Goal: Task Accomplishment & Management: Manage account settings

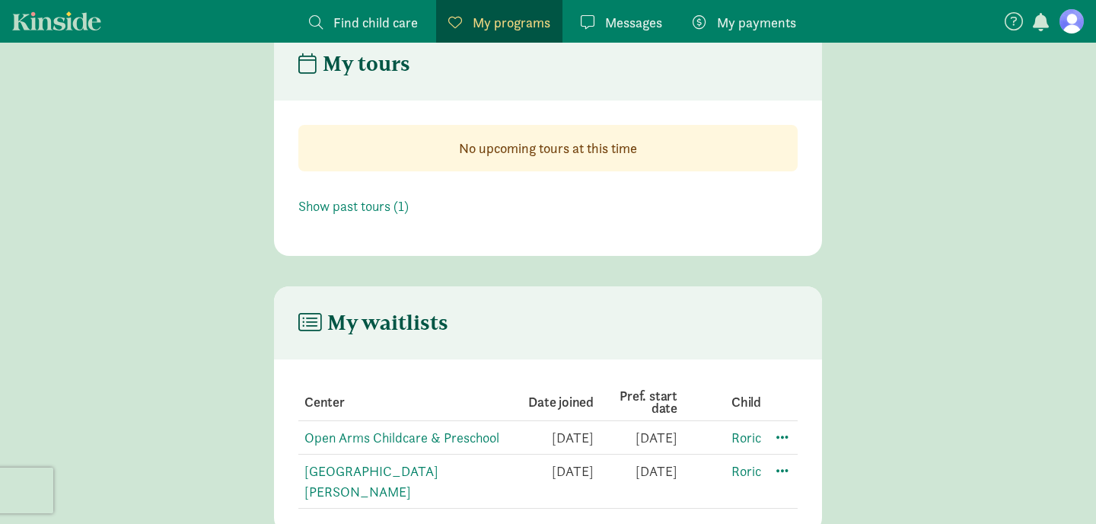
scroll to position [353, 0]
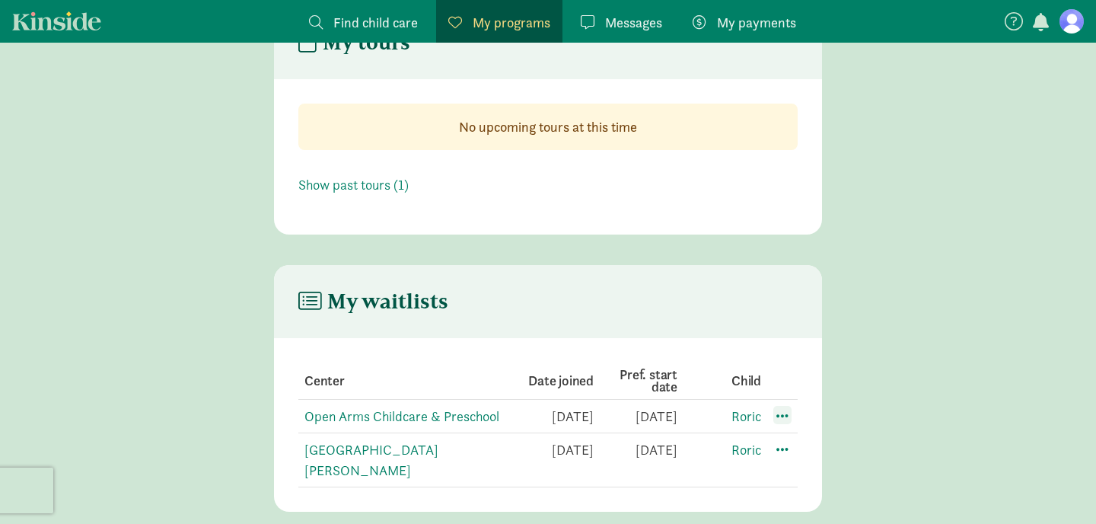
click at [780, 415] on span at bounding box center [782, 415] width 18 height 18
click at [797, 448] on div "Edit preferences" at bounding box center [835, 448] width 137 height 33
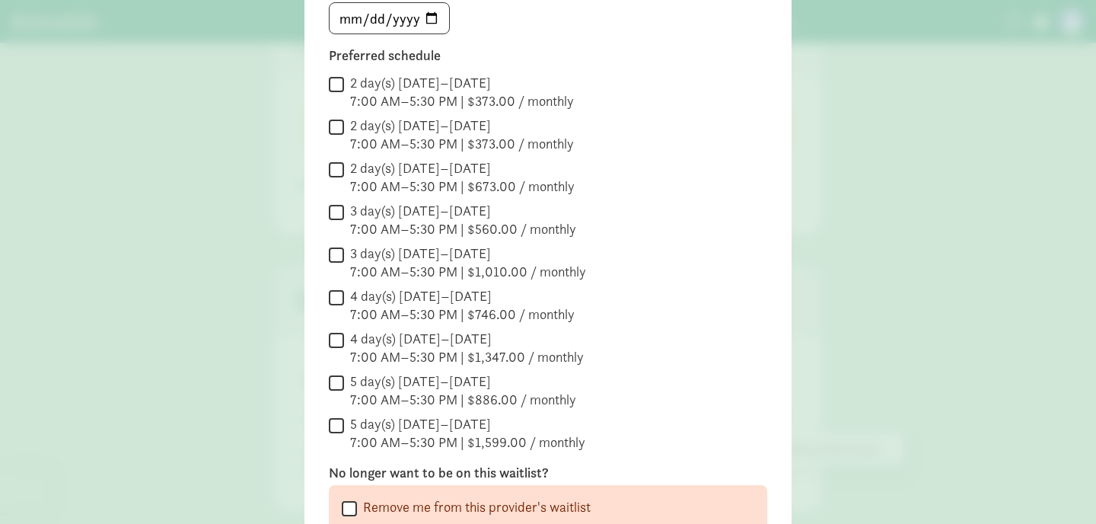
scroll to position [393, 0]
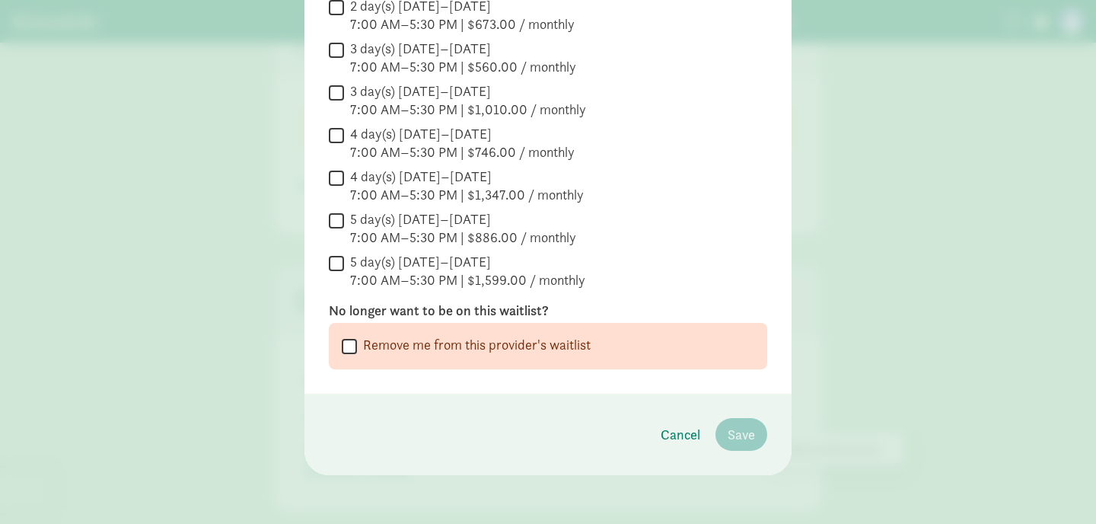
click at [348, 352] on input "Remove me from this provider's waitlist" at bounding box center [349, 346] width 15 height 21
checkbox input "true"
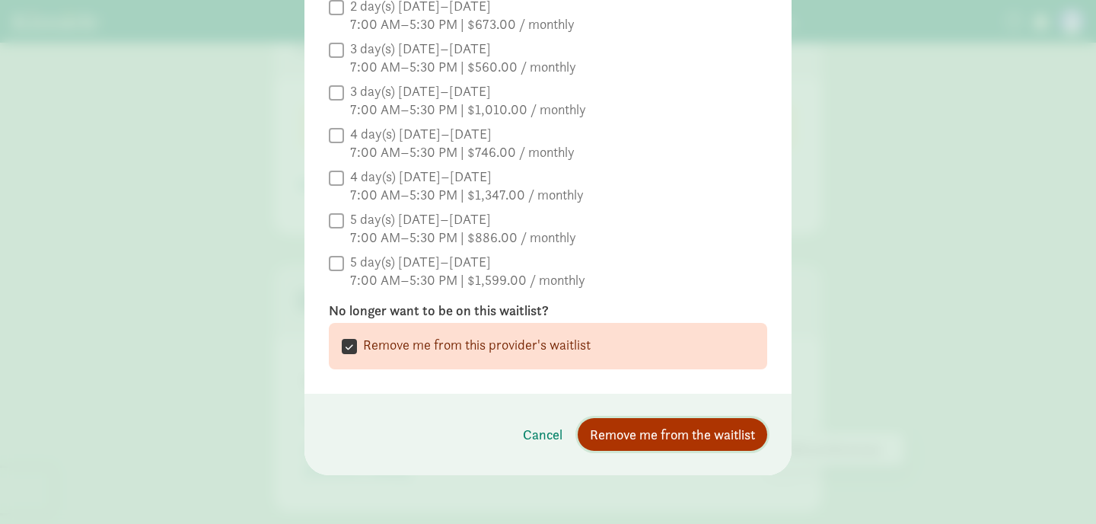
click at [667, 435] on span "Remove me from the waitlist" at bounding box center [672, 434] width 165 height 21
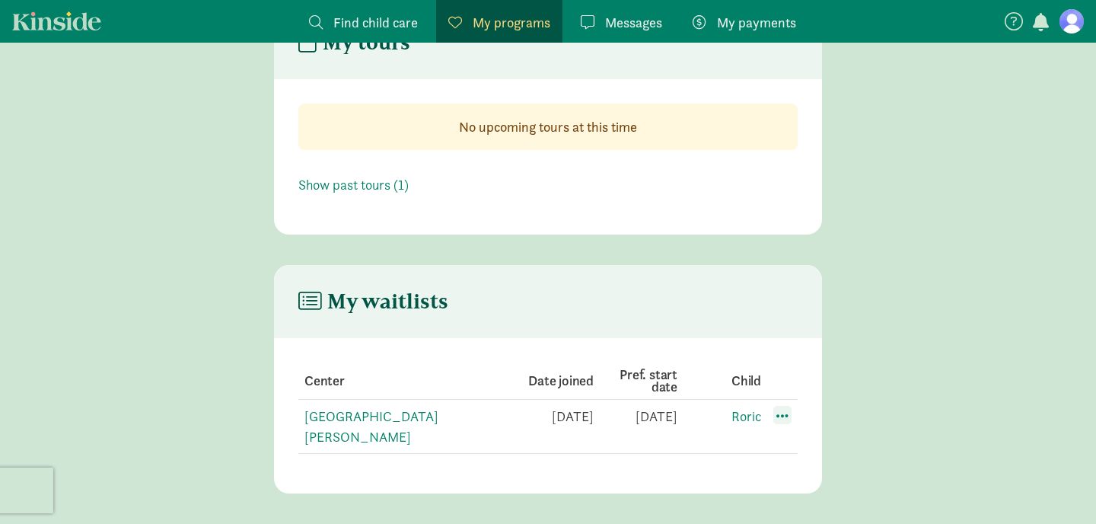
click at [780, 421] on span at bounding box center [782, 415] width 18 height 18
click at [798, 440] on div "Edit preferences" at bounding box center [835, 448] width 137 height 33
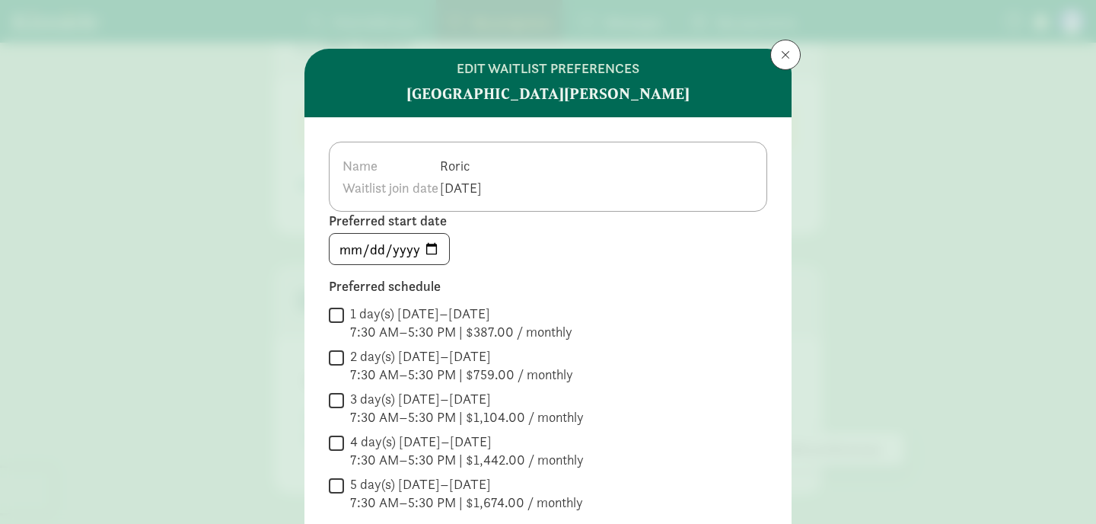
scroll to position [222, 0]
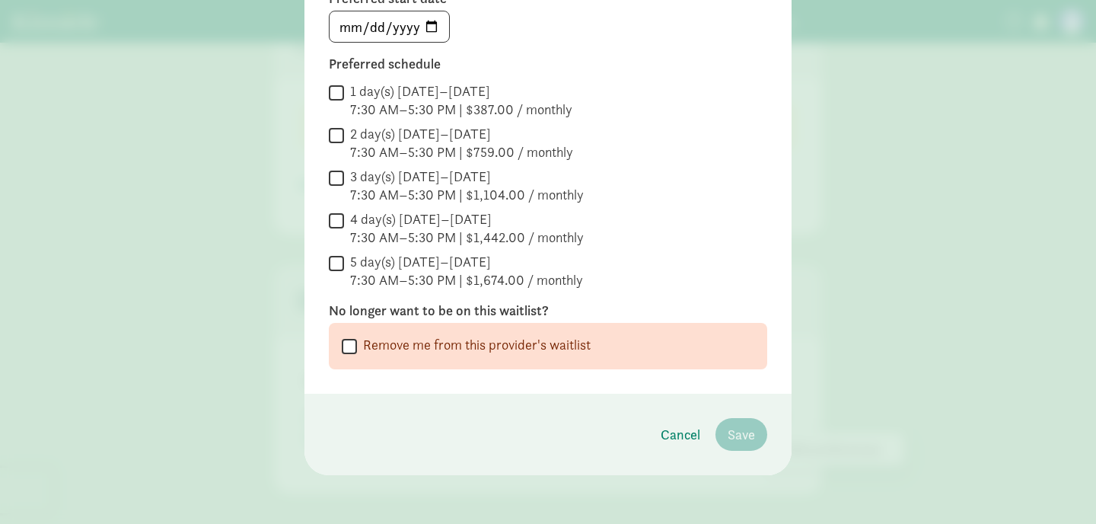
click at [347, 347] on input "Remove me from this provider's waitlist" at bounding box center [349, 346] width 15 height 21
checkbox input "true"
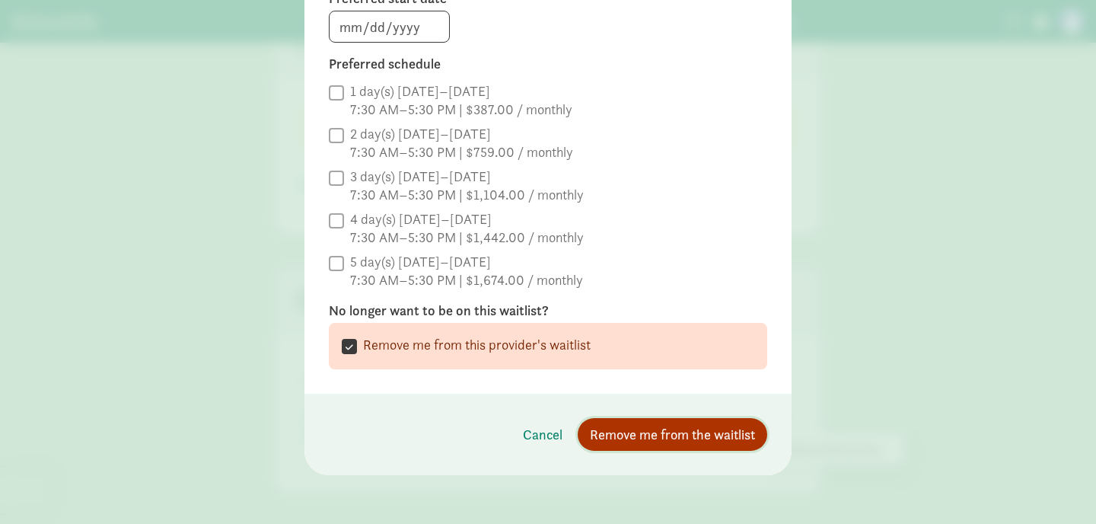
click at [681, 433] on span "Remove me from the waitlist" at bounding box center [672, 434] width 165 height 21
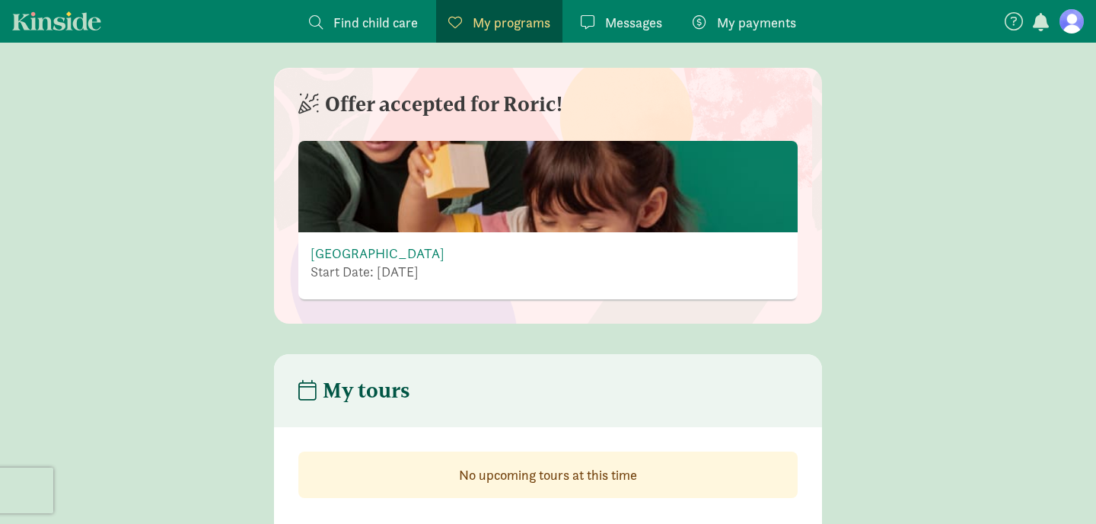
scroll to position [0, 0]
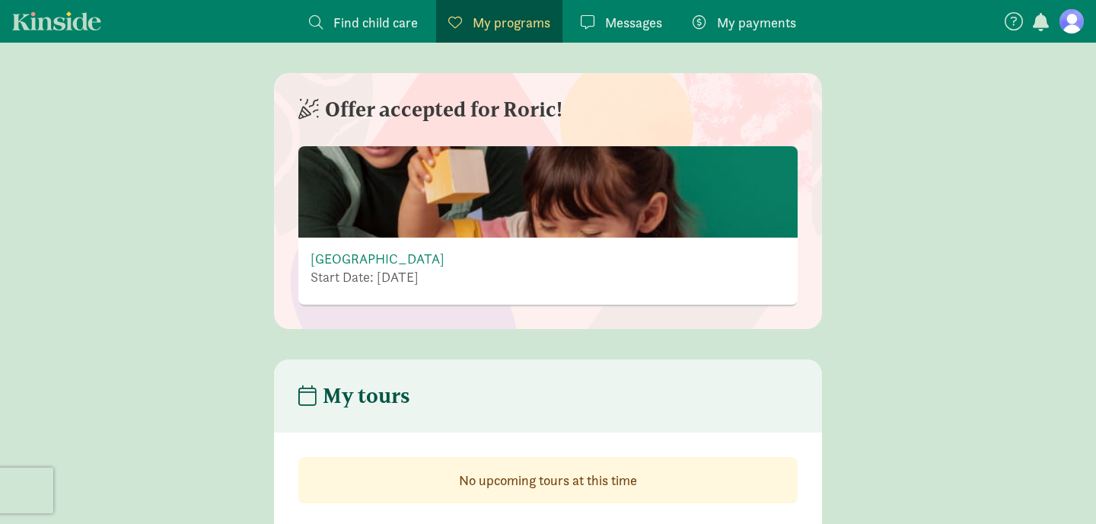
click at [444, 275] on p "Start Date: September 1, 2025" at bounding box center [377, 277] width 134 height 18
click at [419, 257] on link "[GEOGRAPHIC_DATA]" at bounding box center [377, 259] width 134 height 18
